Goal: Information Seeking & Learning: Learn about a topic

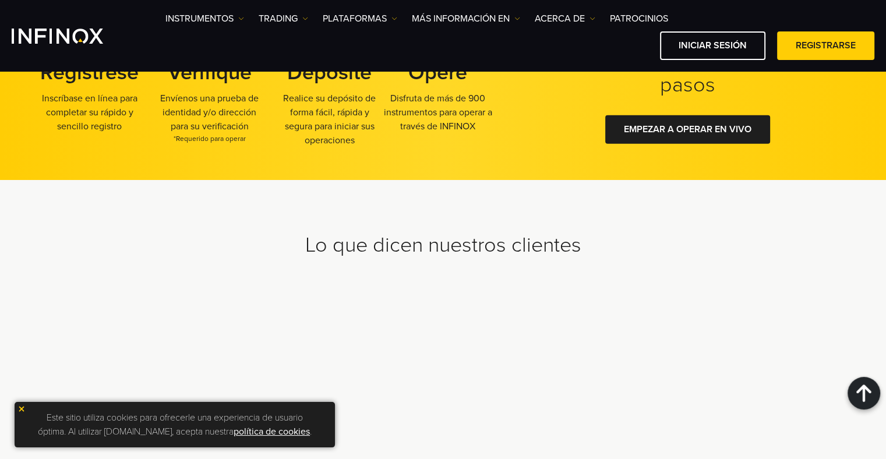
scroll to position [3784, 0]
click at [23, 410] on img at bounding box center [21, 409] width 8 height 8
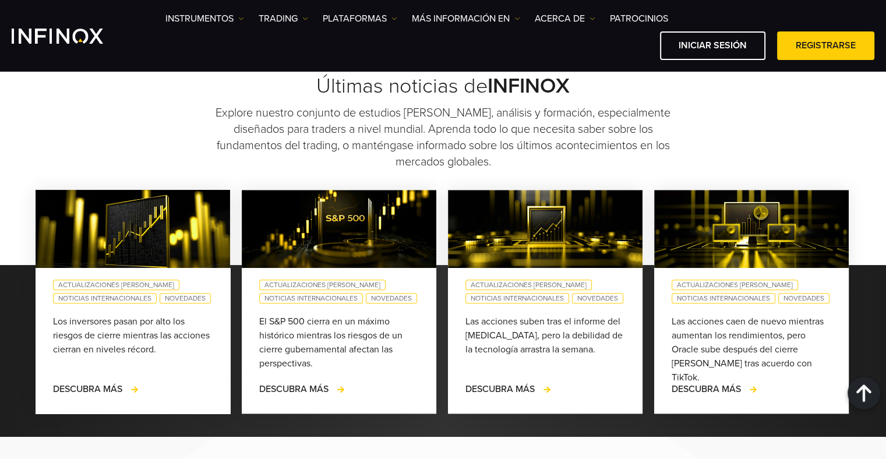
scroll to position [999, 0]
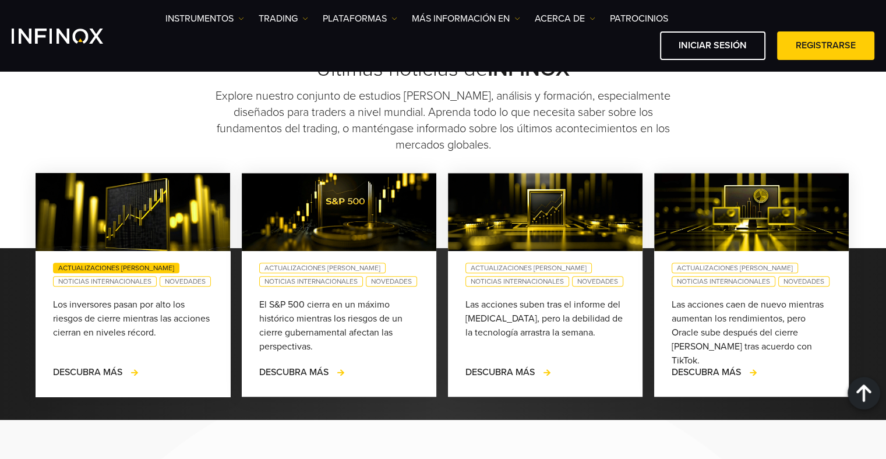
click at [72, 273] on link "Actualizaciones [PERSON_NAME]" at bounding box center [116, 268] width 126 height 10
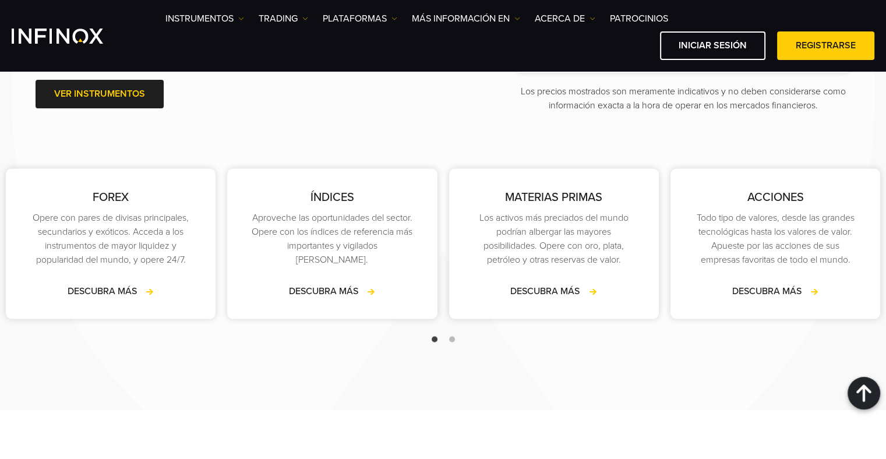
scroll to position [1756, 0]
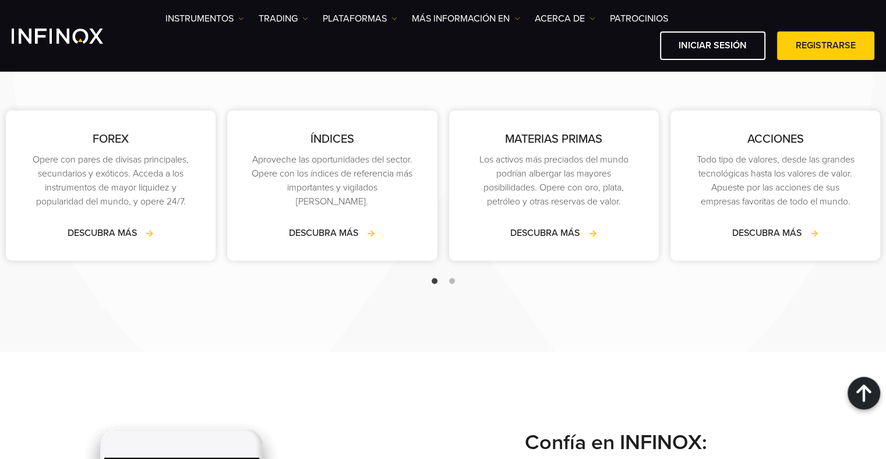
click at [450, 284] on span "Go to slide 2" at bounding box center [452, 281] width 6 height 6
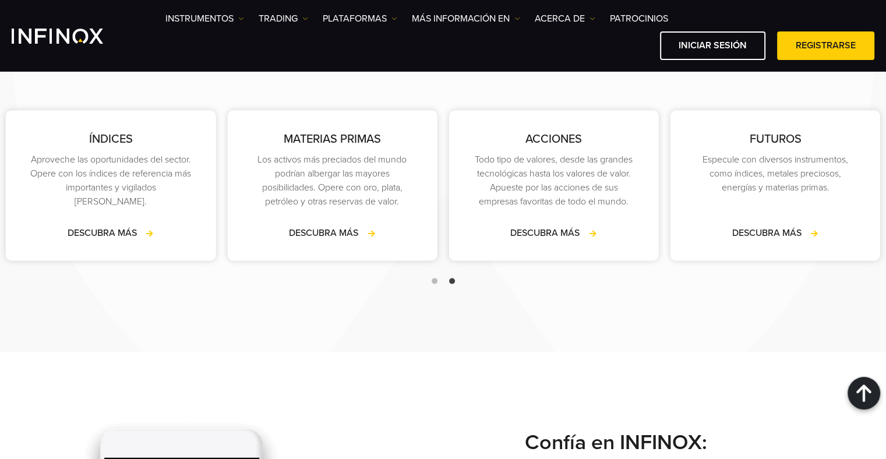
scroll to position [0, 0]
click at [435, 284] on span "Go to slide 1" at bounding box center [434, 281] width 6 height 6
click at [430, 288] on div at bounding box center [443, 281] width 886 height 14
click at [434, 284] on span "Go to slide 1" at bounding box center [434, 281] width 6 height 6
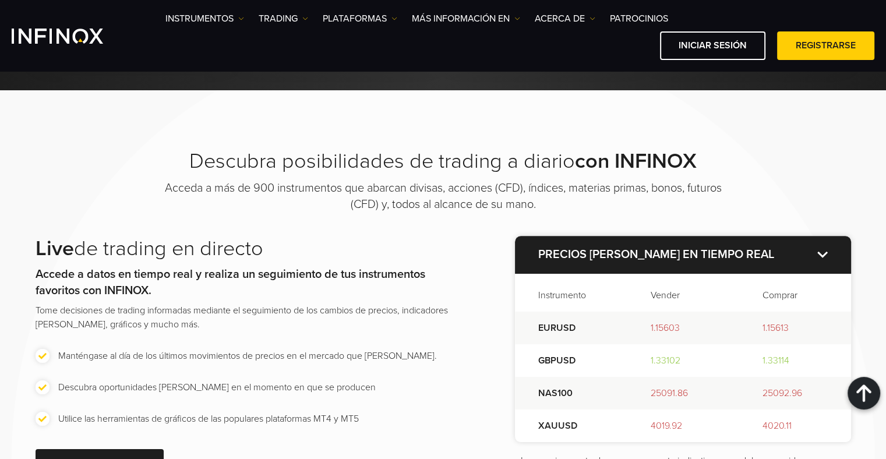
scroll to position [1348, 0]
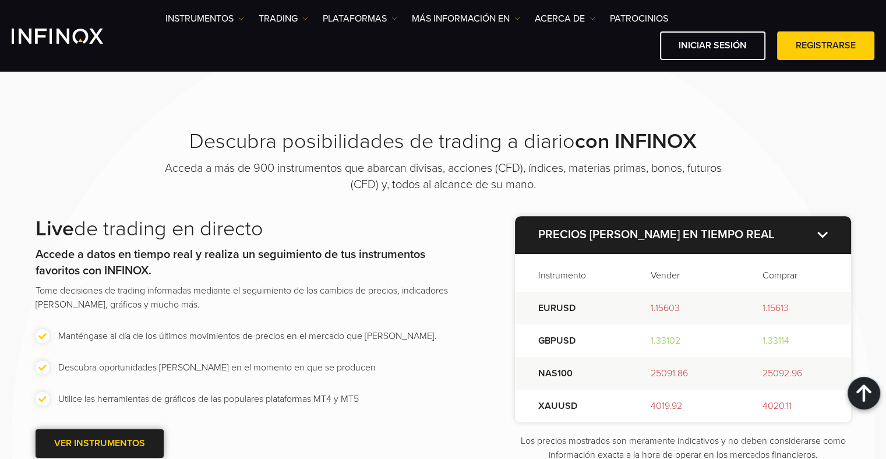
click at [100, 444] on span at bounding box center [100, 444] width 0 height 0
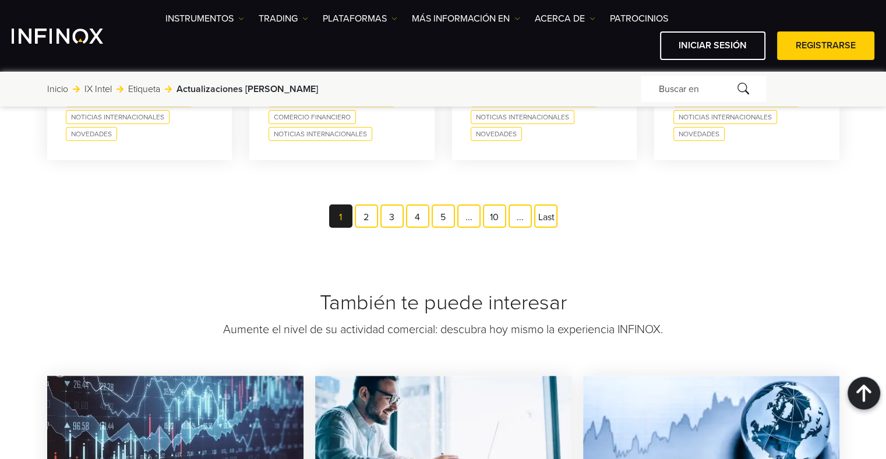
scroll to position [873, 0]
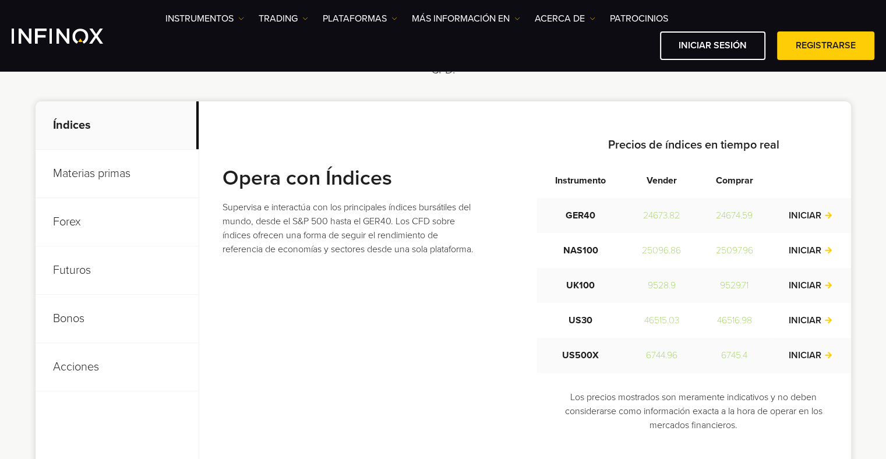
scroll to position [466, 0]
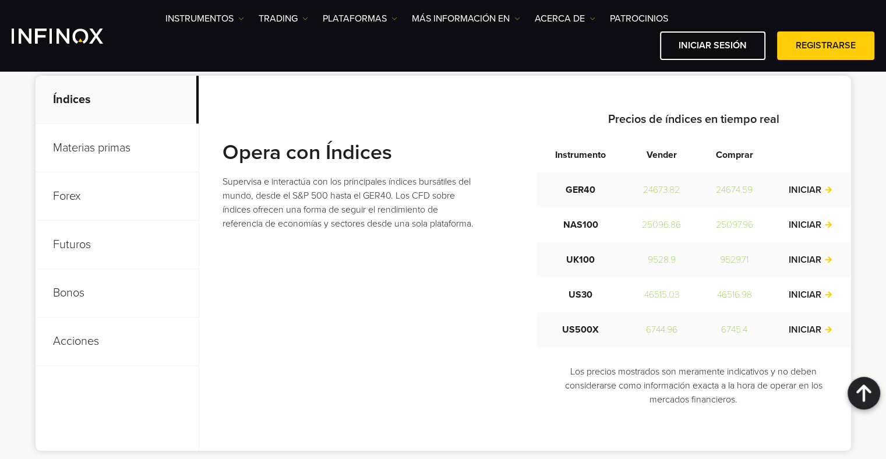
click at [77, 253] on p "Futuros" at bounding box center [117, 245] width 163 height 48
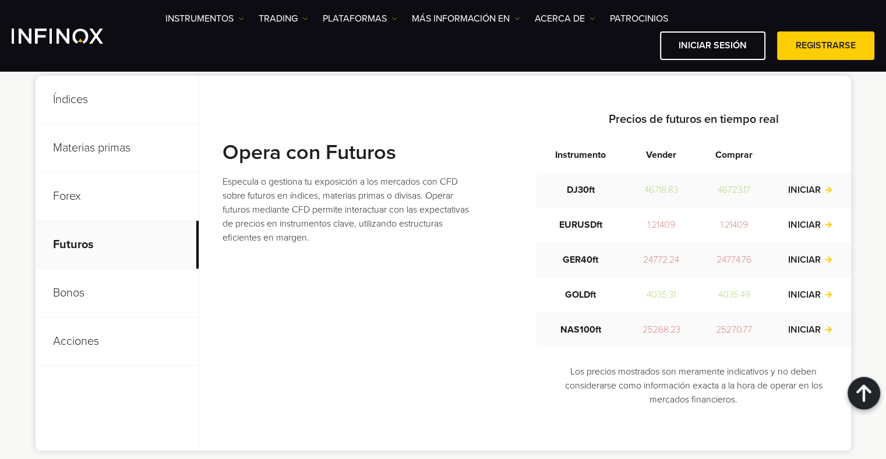
click at [75, 224] on p "Futuros" at bounding box center [117, 245] width 163 height 48
click at [78, 210] on p "Forex" at bounding box center [117, 196] width 163 height 48
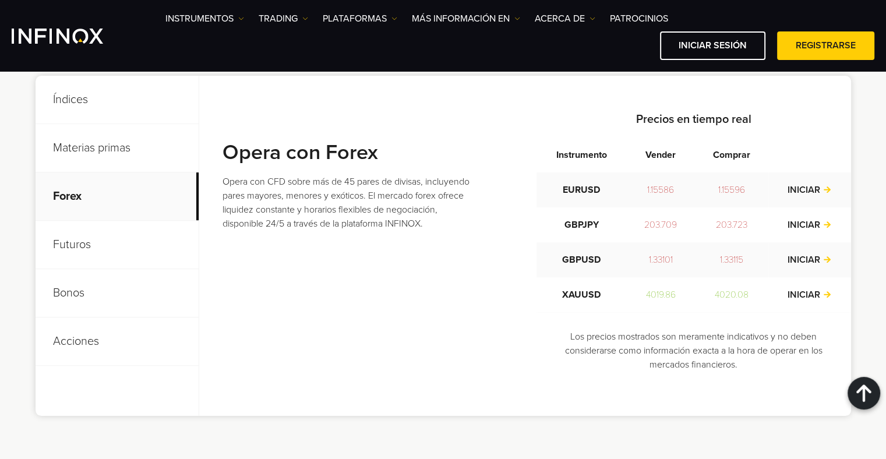
click at [87, 162] on p "Materias primas" at bounding box center [117, 148] width 163 height 48
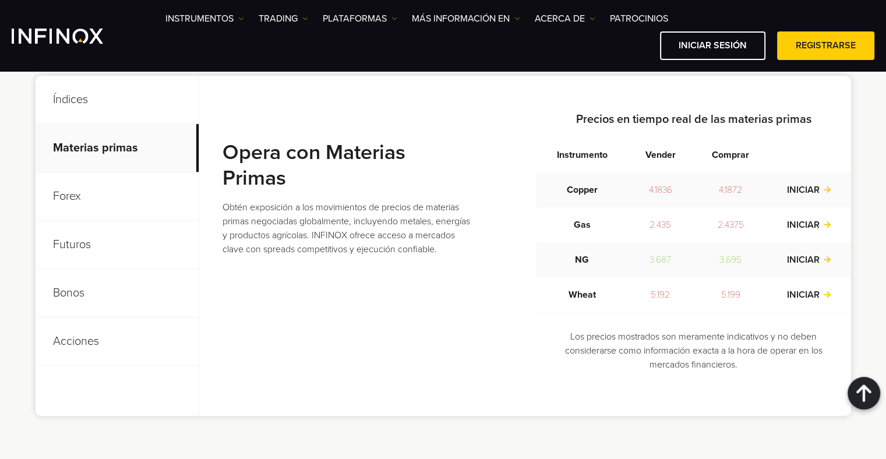
click at [97, 110] on p "Índices" at bounding box center [117, 100] width 163 height 48
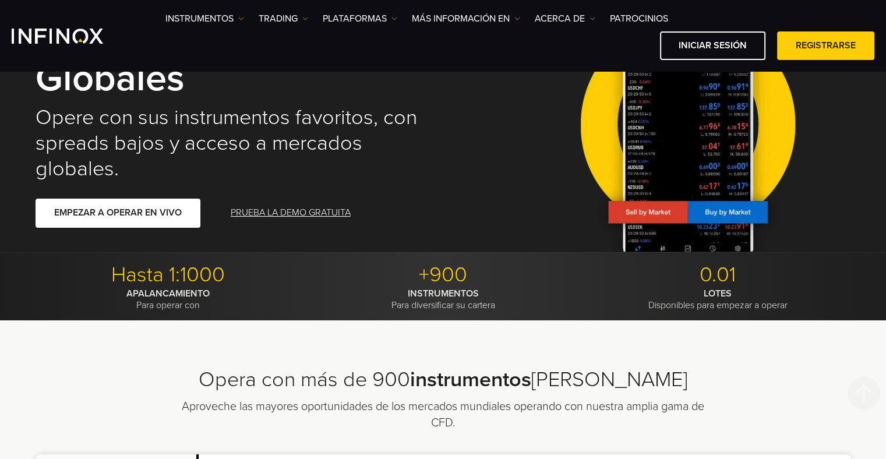
scroll to position [0, 0]
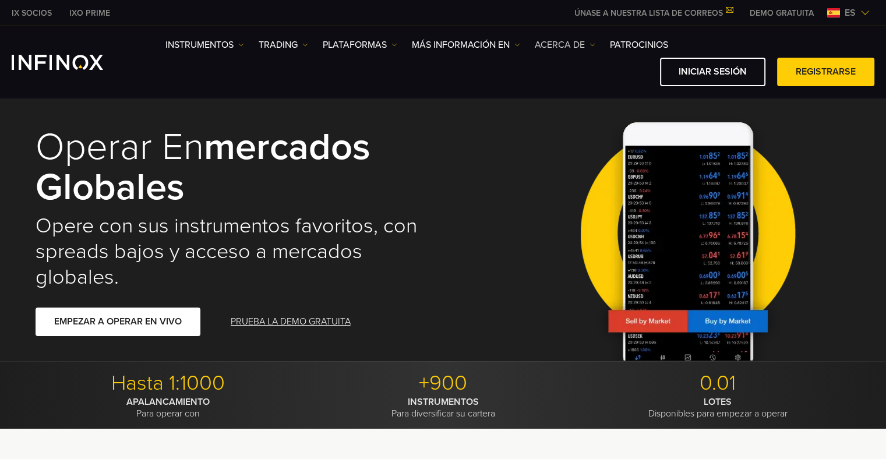
click at [593, 42] on img at bounding box center [592, 45] width 6 height 6
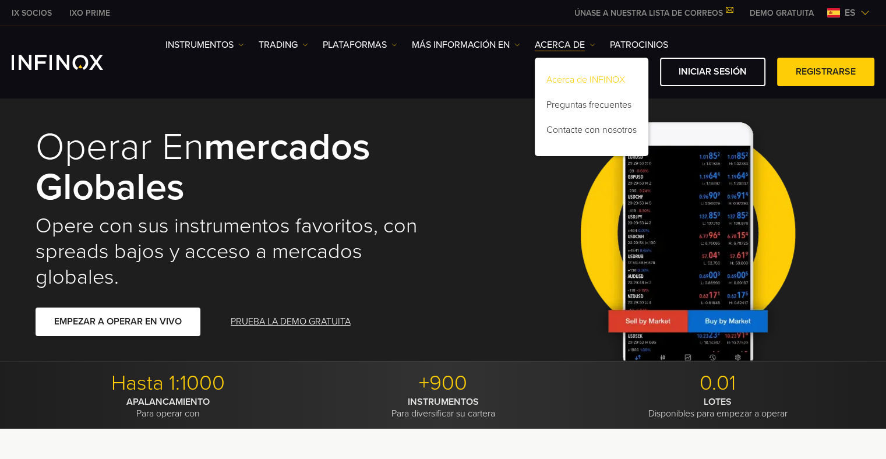
click at [578, 83] on link "Acerca de INFINOX" at bounding box center [591, 81] width 114 height 25
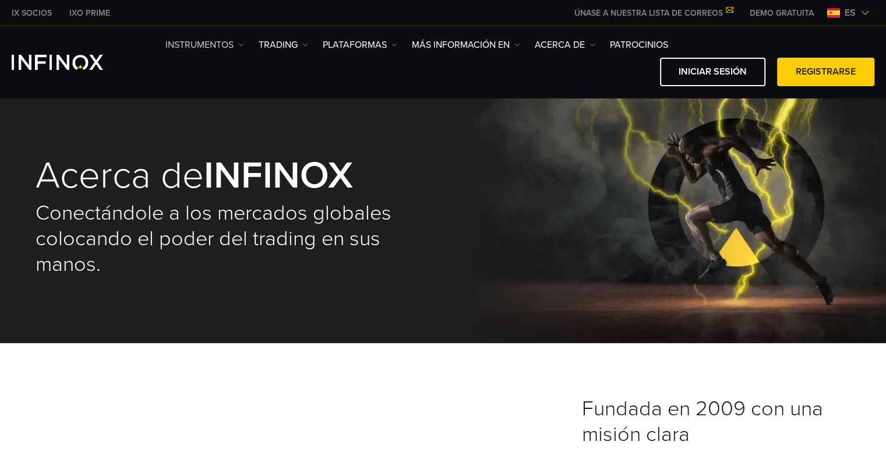
click at [239, 45] on img at bounding box center [241, 45] width 6 height 6
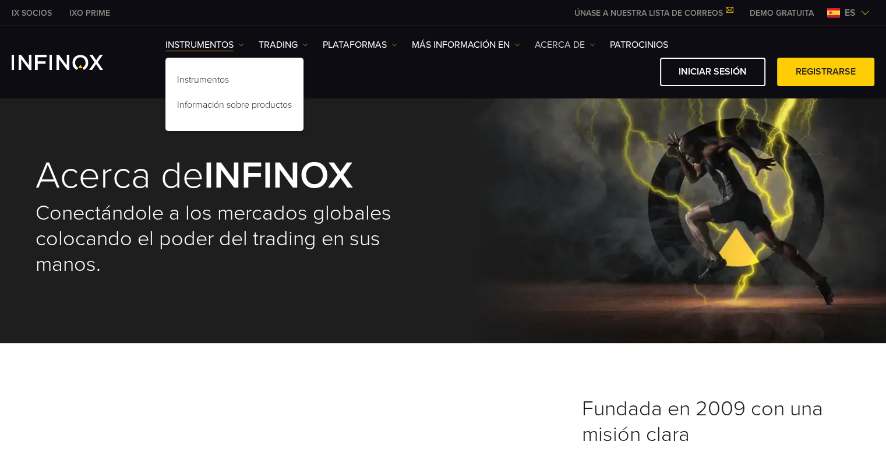
click at [578, 45] on link "ACERCA DE" at bounding box center [564, 45] width 61 height 14
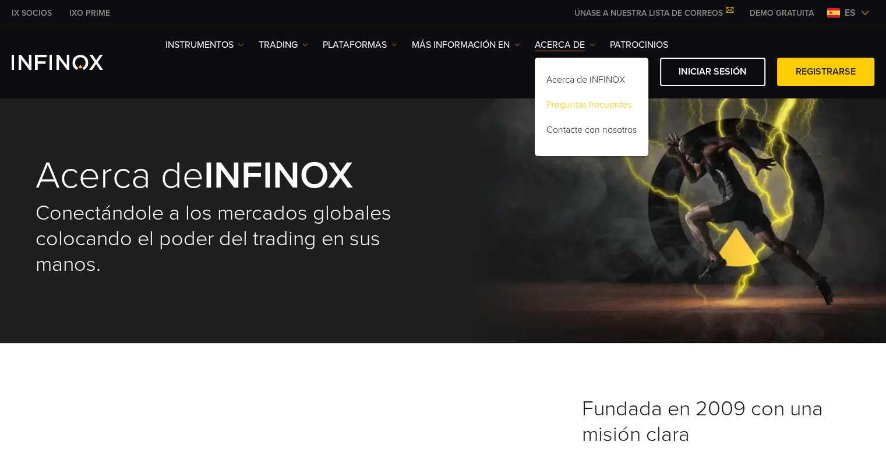
click at [589, 98] on link "Preguntas frecuentes" at bounding box center [591, 106] width 114 height 25
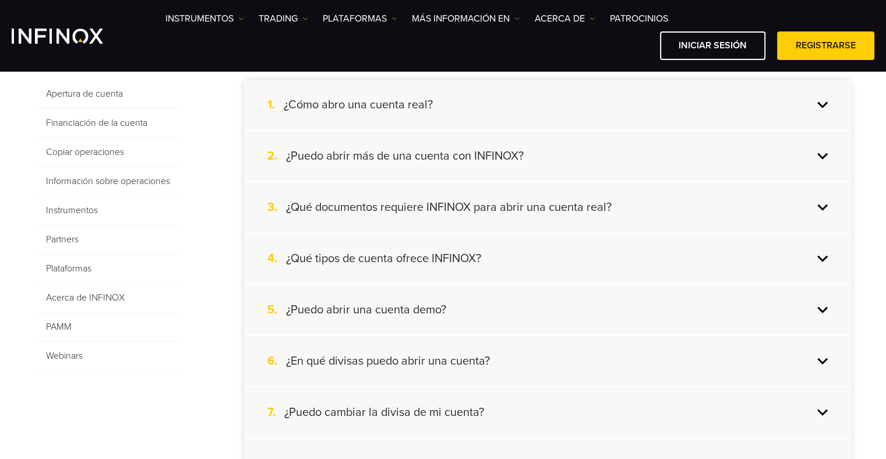
scroll to position [291, 0]
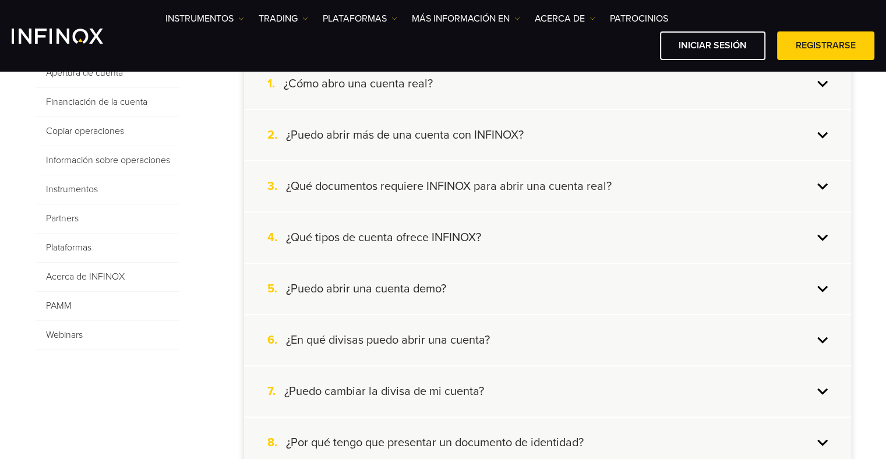
click at [60, 247] on span "Plataformas" at bounding box center [107, 247] width 143 height 29
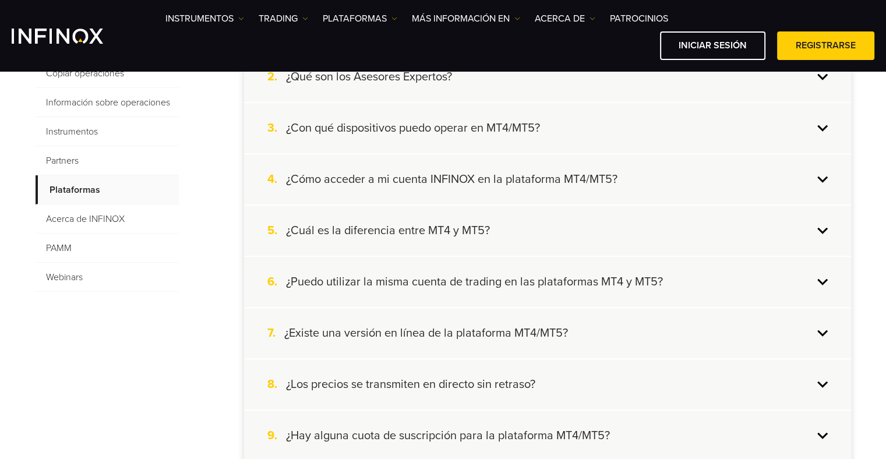
scroll to position [401, 0]
